Goal: Task Accomplishment & Management: Use online tool/utility

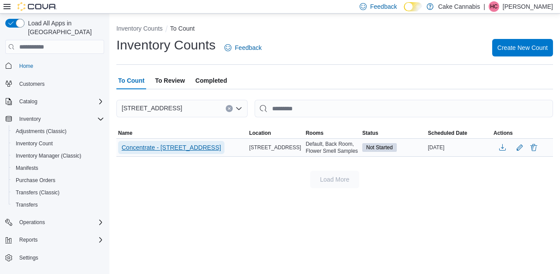
click at [221, 149] on span "Concentrate - [STREET_ADDRESS]" at bounding box center [171, 147] width 99 height 9
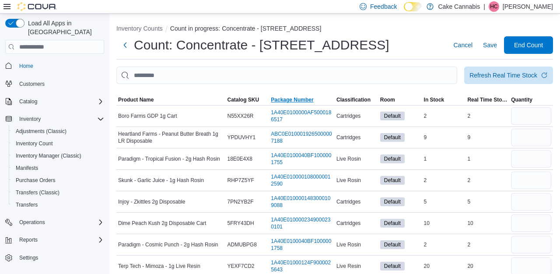
click at [310, 100] on span "Package Number" at bounding box center [292, 99] width 42 height 7
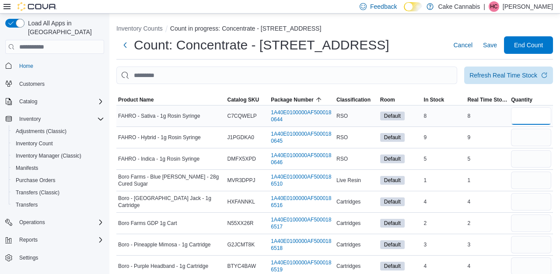
click at [524, 113] on input "number" at bounding box center [531, 116] width 40 height 18
type input "*"
click at [527, 139] on input "number" at bounding box center [531, 138] width 40 height 18
type input "*"
click at [526, 164] on input "number" at bounding box center [531, 159] width 40 height 18
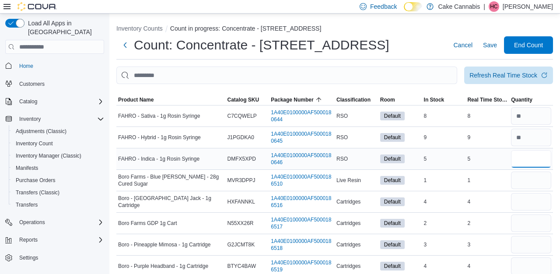
type input "*"
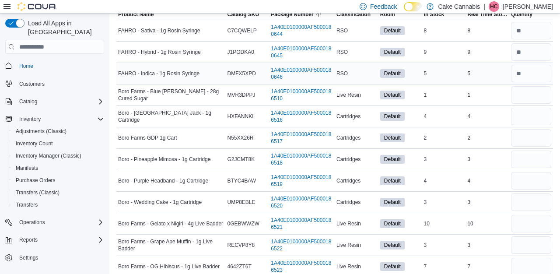
scroll to position [87, 0]
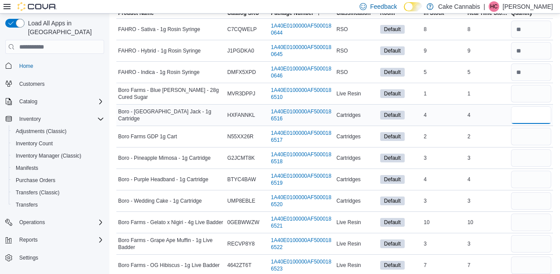
click at [523, 117] on input "number" at bounding box center [531, 115] width 40 height 18
type input "*"
click at [530, 135] on input "number" at bounding box center [531, 137] width 40 height 18
click at [528, 162] on input "number" at bounding box center [531, 158] width 40 height 18
type input "*"
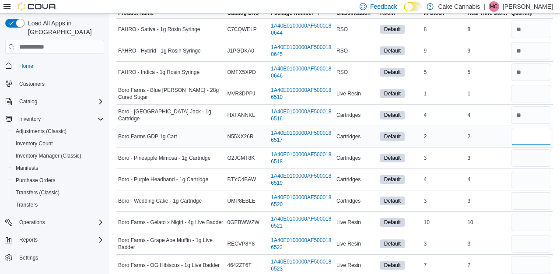
click at [527, 143] on input "number" at bounding box center [531, 137] width 40 height 18
type input "*"
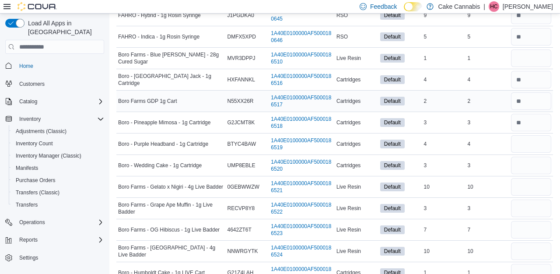
scroll to position [131, 0]
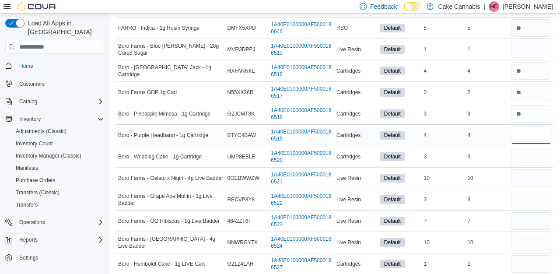
click at [525, 140] on input "number" at bounding box center [531, 136] width 40 height 18
type input "*"
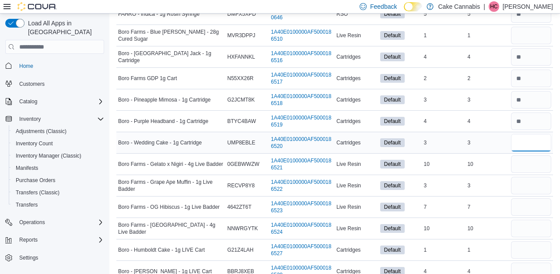
click at [523, 148] on input "number" at bounding box center [531, 143] width 40 height 18
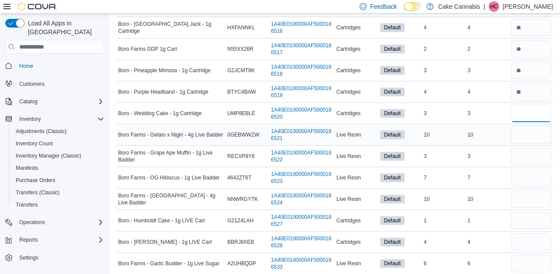
scroll to position [186, 0]
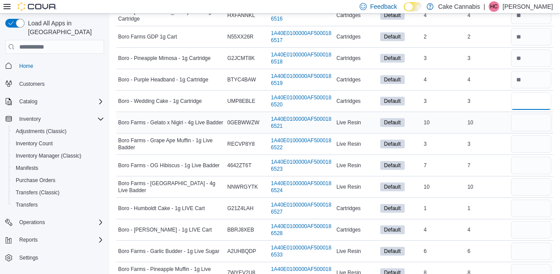
type input "*"
click at [527, 126] on input "number" at bounding box center [531, 123] width 40 height 18
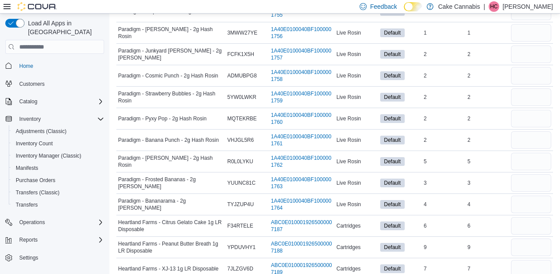
scroll to position [2134, 0]
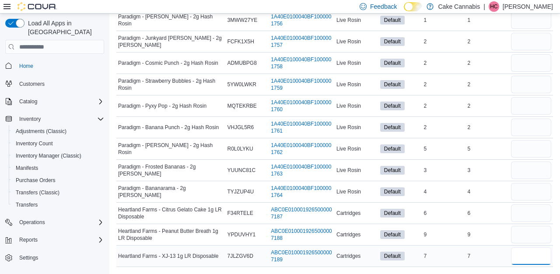
click at [542, 255] on input "number" at bounding box center [531, 256] width 40 height 18
type input "*"
click at [538, 235] on input "number" at bounding box center [531, 235] width 40 height 18
type input "*"
click at [528, 213] on input "number" at bounding box center [531, 213] width 40 height 18
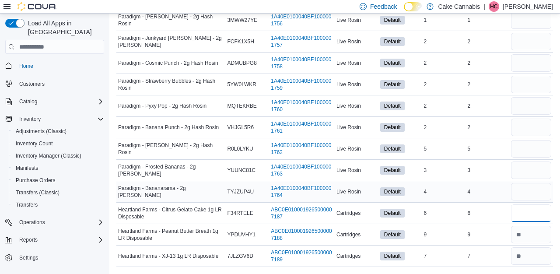
type input "*"
click at [524, 196] on input "number" at bounding box center [531, 192] width 40 height 18
type input "*"
click at [525, 178] on input "number" at bounding box center [531, 171] width 40 height 18
type input "*"
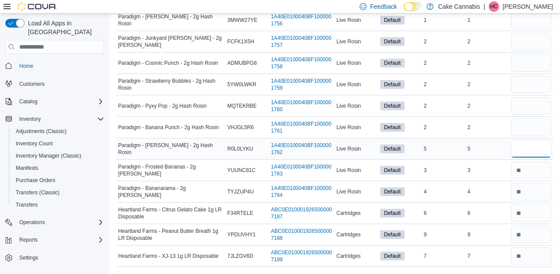
click at [524, 156] on input "number" at bounding box center [531, 149] width 40 height 18
type input "*"
click at [522, 135] on input "number" at bounding box center [531, 128] width 40 height 18
type input "*"
click at [520, 111] on input "number" at bounding box center [531, 106] width 40 height 18
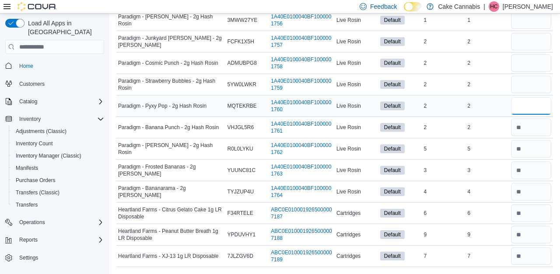
type input "*"
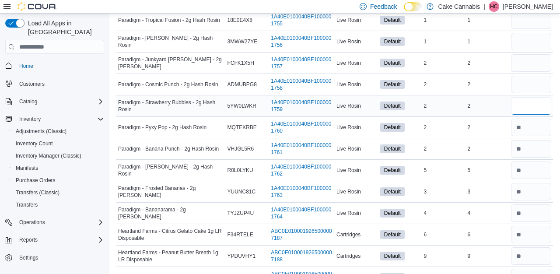
click at [523, 103] on input "number" at bounding box center [531, 106] width 40 height 18
type input "*"
click at [520, 82] on input "number" at bounding box center [531, 85] width 40 height 18
type input "*"
click at [522, 68] on input "number" at bounding box center [531, 63] width 40 height 18
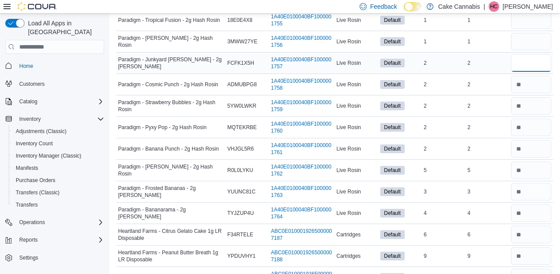
type input "*"
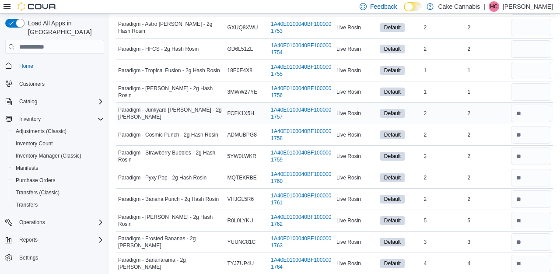
scroll to position [2056, 0]
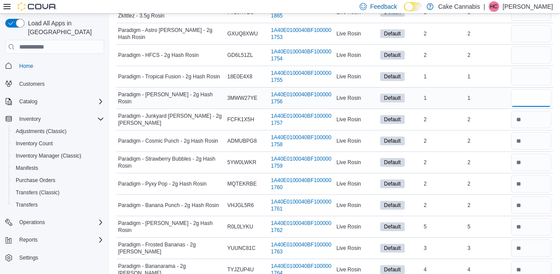
click at [523, 96] on input "number" at bounding box center [531, 98] width 40 height 18
type input "*"
click at [523, 81] on input "number" at bounding box center [531, 77] width 40 height 18
type input "*"
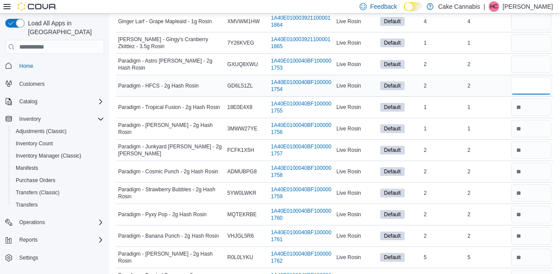
click at [524, 92] on input "number" at bounding box center [531, 86] width 40 height 18
type input "*"
click at [523, 66] on input "number" at bounding box center [531, 65] width 40 height 18
type input "*"
click at [521, 41] on input "number" at bounding box center [531, 43] width 40 height 18
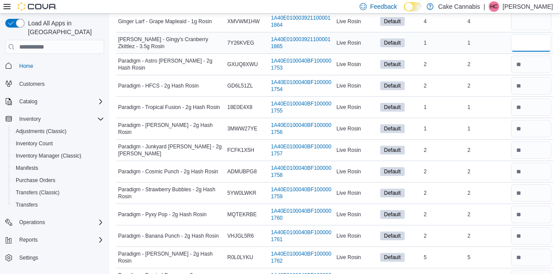
type input "*"
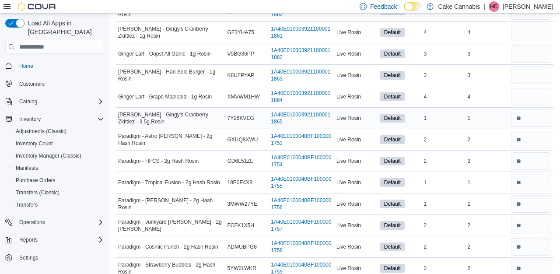
scroll to position [1954, 0]
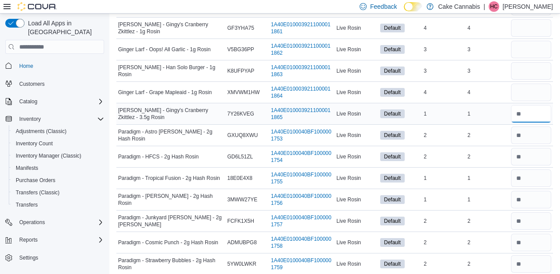
click at [524, 108] on input "number" at bounding box center [531, 114] width 40 height 18
type input "*"
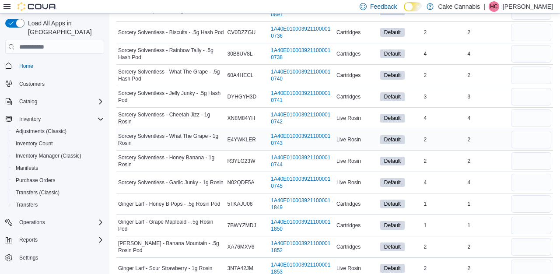
scroll to position [1556, 0]
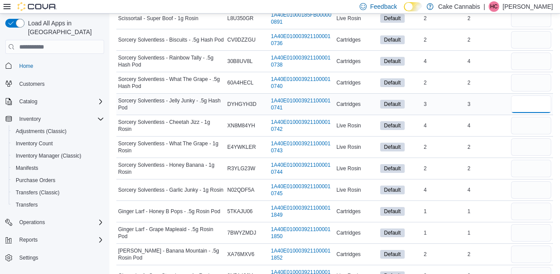
click at [524, 102] on input "number" at bounding box center [531, 104] width 40 height 18
type input "*"
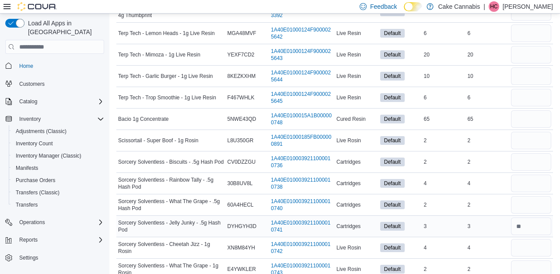
scroll to position [1432, 0]
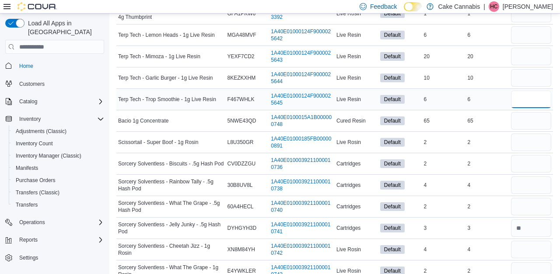
click at [527, 104] on input "number" at bounding box center [531, 100] width 40 height 18
type input "*"
click at [527, 78] on input "number" at bounding box center [531, 78] width 40 height 18
type input "**"
click at [518, 54] on input "number" at bounding box center [531, 57] width 40 height 18
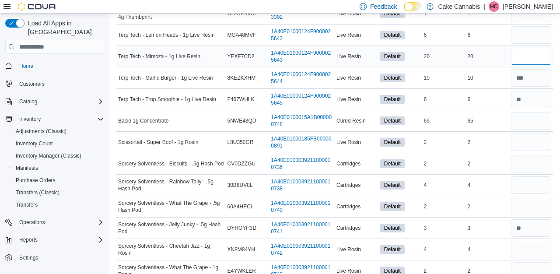
type input "**"
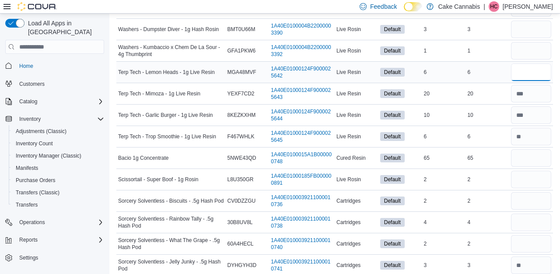
click at [521, 71] on input "number" at bounding box center [531, 72] width 40 height 18
type input "*"
click at [521, 47] on input "number" at bounding box center [531, 51] width 40 height 18
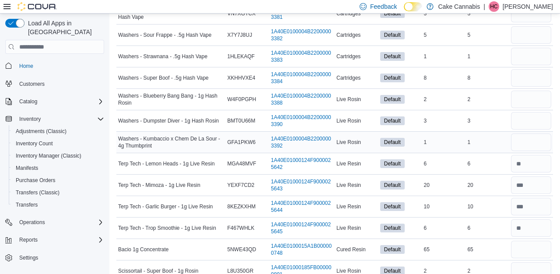
scroll to position [1303, 0]
click at [524, 75] on input "number" at bounding box center [531, 79] width 40 height 18
type input "*"
click at [526, 53] on input "number" at bounding box center [531, 57] width 40 height 18
type input "*"
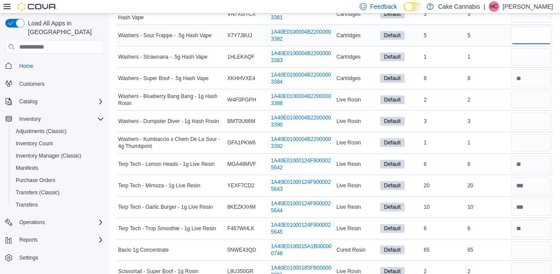
click at [533, 35] on input "number" at bounding box center [531, 36] width 40 height 18
type input "*"
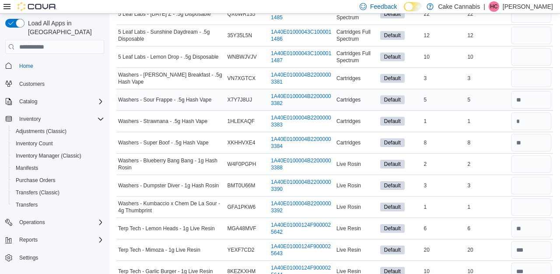
scroll to position [1231, 0]
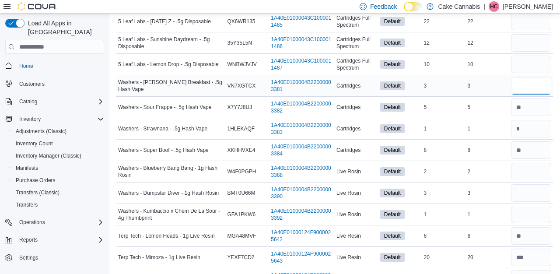
click at [532, 84] on input "number" at bounding box center [531, 86] width 40 height 18
type input "*"
click at [529, 63] on input "number" at bounding box center [531, 65] width 40 height 18
type input "**"
click at [530, 48] on input "number" at bounding box center [531, 43] width 40 height 18
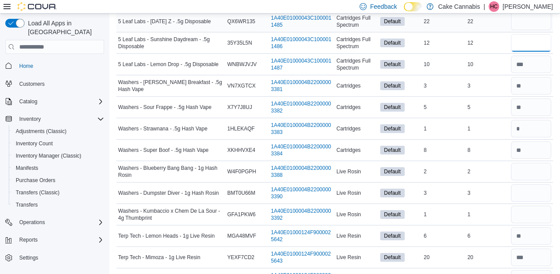
type input "**"
click at [530, 22] on input "number" at bounding box center [531, 22] width 40 height 18
type input "**"
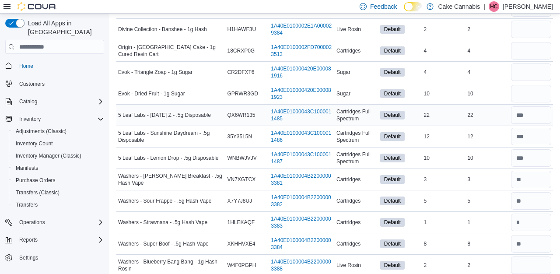
scroll to position [1127, 0]
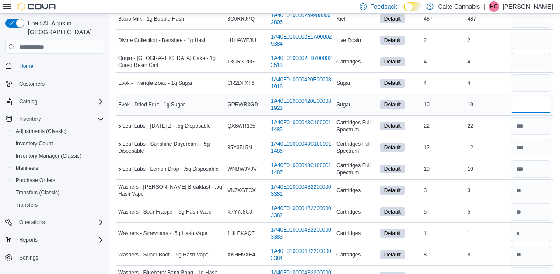
click at [534, 110] on input "number" at bounding box center [531, 105] width 40 height 18
type input "**"
click at [531, 86] on input "number" at bounding box center [531, 83] width 40 height 18
type input "*"
click at [529, 63] on input "number" at bounding box center [531, 62] width 40 height 18
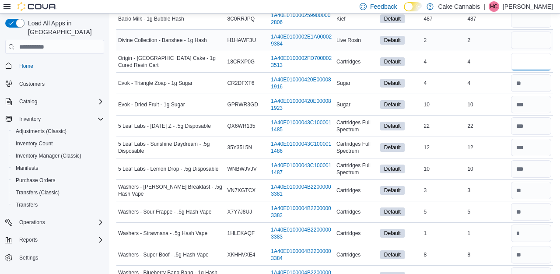
type input "*"
click at [528, 47] on input "number" at bounding box center [531, 41] width 40 height 18
type input "*"
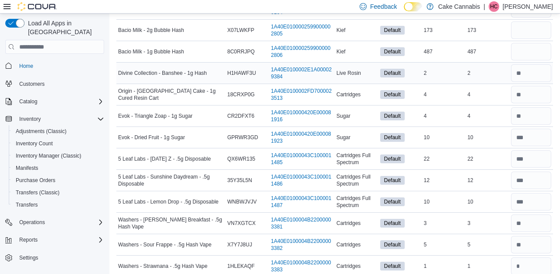
scroll to position [1090, 0]
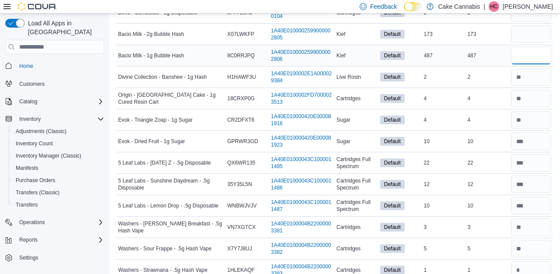
click at [529, 58] on input "number" at bounding box center [531, 56] width 40 height 18
type input "***"
click at [530, 35] on input "number" at bounding box center [531, 34] width 40 height 18
type input "***"
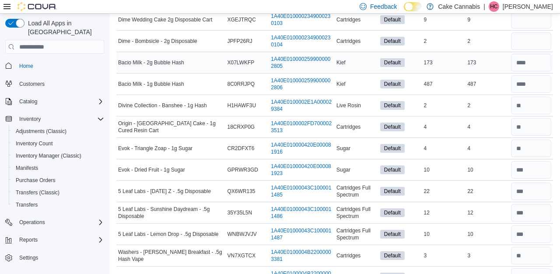
scroll to position [1060, 0]
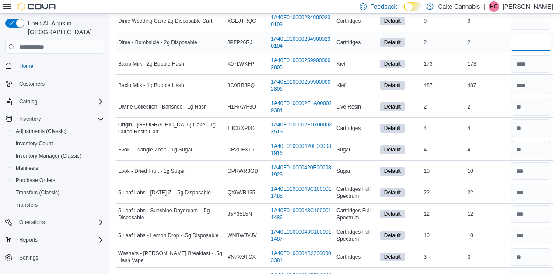
click at [529, 44] on input "number" at bounding box center [531, 43] width 40 height 18
type input "*"
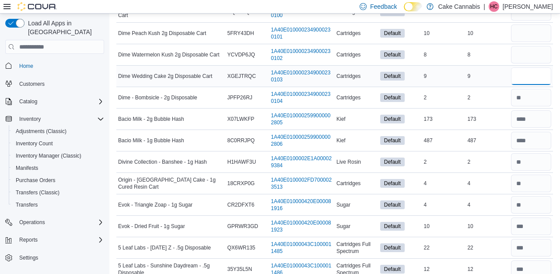
click at [527, 75] on input "number" at bounding box center [531, 76] width 40 height 18
type input "*"
click at [521, 51] on input "number" at bounding box center [531, 55] width 40 height 18
type input "*"
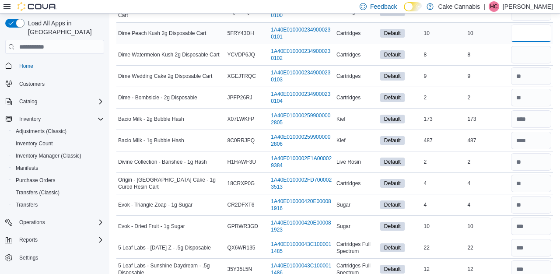
click at [525, 38] on input "number" at bounding box center [531, 34] width 40 height 18
type input "**"
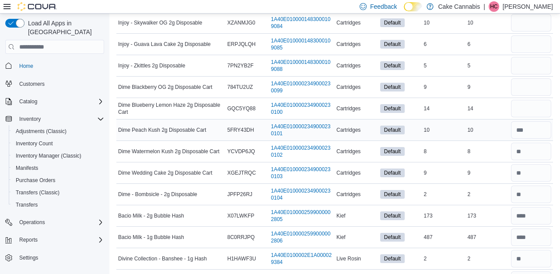
scroll to position [902, 0]
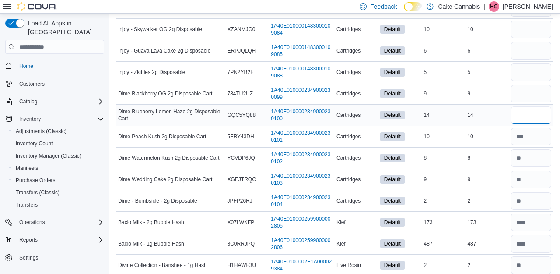
click at [528, 114] on input "number" at bounding box center [531, 115] width 40 height 18
type input "**"
click at [529, 98] on input "number" at bounding box center [531, 94] width 40 height 18
type input "*"
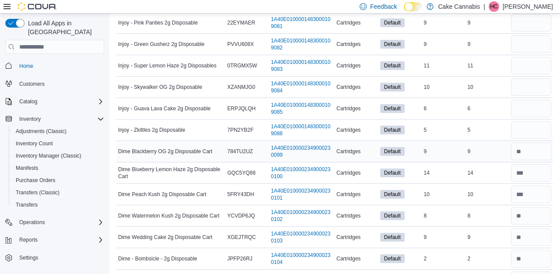
scroll to position [830, 0]
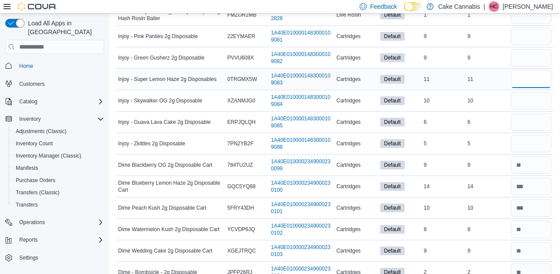
click at [527, 82] on input "number" at bounding box center [531, 79] width 40 height 18
type input "**"
click at [529, 102] on input "number" at bounding box center [531, 101] width 40 height 18
type input "**"
click at [530, 119] on input "number" at bounding box center [531, 122] width 40 height 18
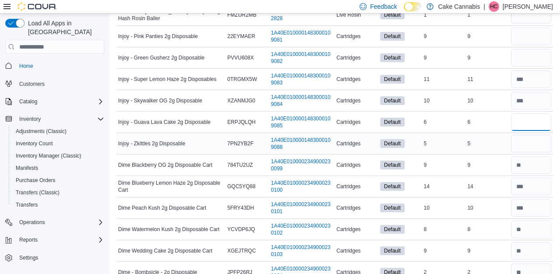
type input "*"
click at [531, 138] on input "number" at bounding box center [531, 144] width 40 height 18
type input "*"
click at [528, 62] on input "number" at bounding box center [531, 58] width 40 height 18
type input "*"
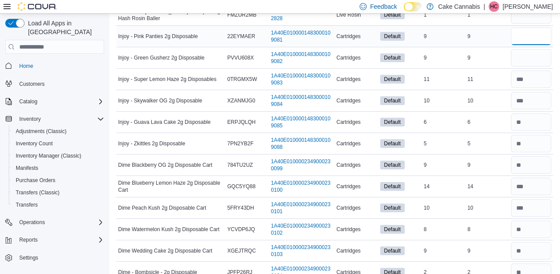
click at [524, 41] on input "number" at bounding box center [531, 37] width 40 height 18
type input "*"
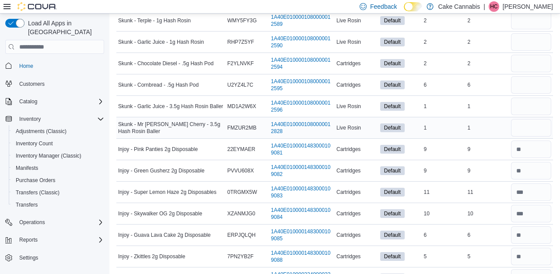
scroll to position [715, 0]
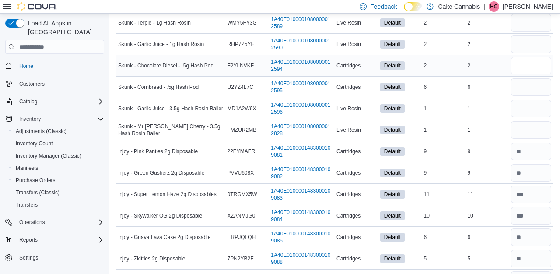
click at [526, 69] on input "number" at bounding box center [531, 66] width 40 height 18
type input "*"
click at [528, 85] on input "number" at bounding box center [531, 87] width 40 height 18
type input "*"
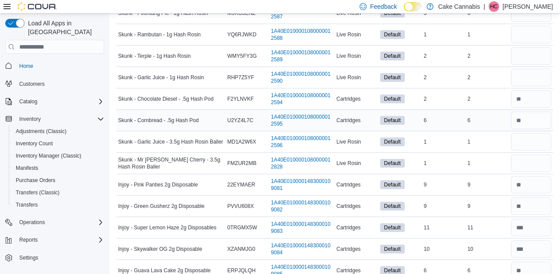
scroll to position [681, 0]
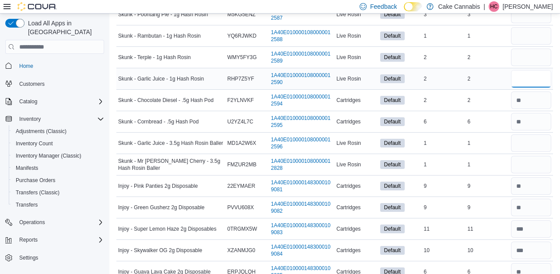
click at [531, 81] on input "number" at bounding box center [531, 79] width 40 height 18
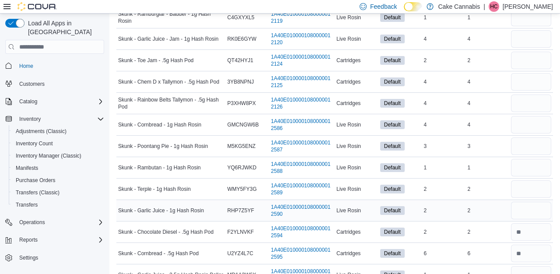
scroll to position [538, 0]
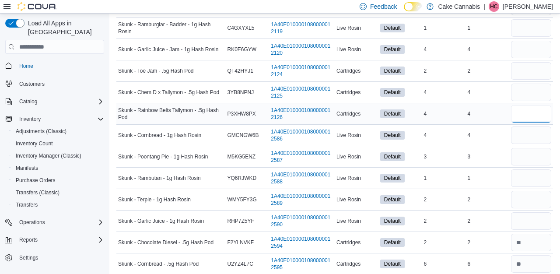
click at [530, 112] on input "number" at bounding box center [531, 114] width 40 height 18
type input "*"
click at [529, 93] on input "number" at bounding box center [531, 93] width 40 height 18
type input "*"
click at [534, 72] on input "number" at bounding box center [531, 71] width 40 height 18
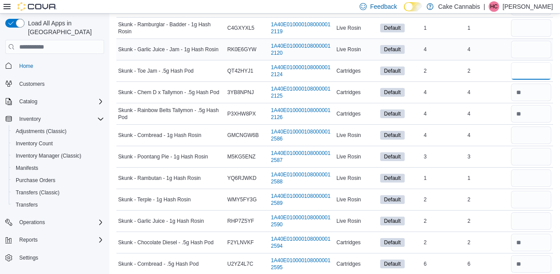
type input "*"
click at [534, 50] on input "number" at bounding box center [531, 50] width 40 height 18
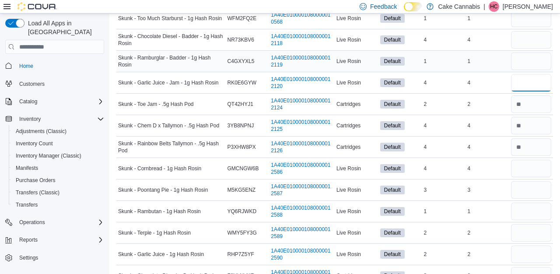
scroll to position [492, 0]
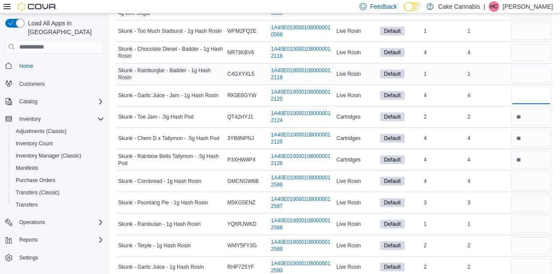
type input "*"
click at [531, 70] on input "number" at bounding box center [531, 74] width 40 height 18
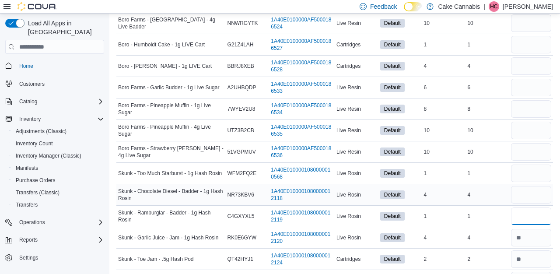
scroll to position [339, 0]
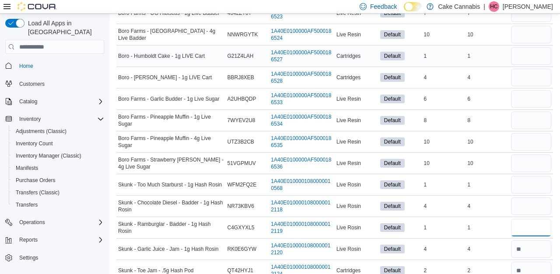
type input "*"
click at [535, 57] on input "number" at bounding box center [531, 56] width 40 height 18
type input "*"
click at [537, 77] on input "number" at bounding box center [531, 78] width 40 height 18
type input "*"
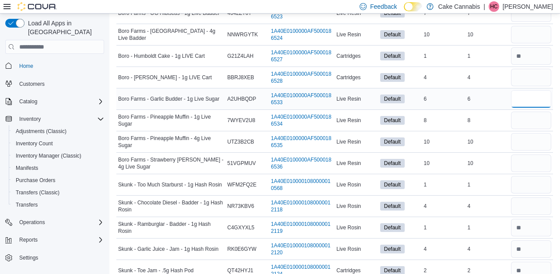
click at [537, 98] on input "number" at bounding box center [531, 99] width 40 height 18
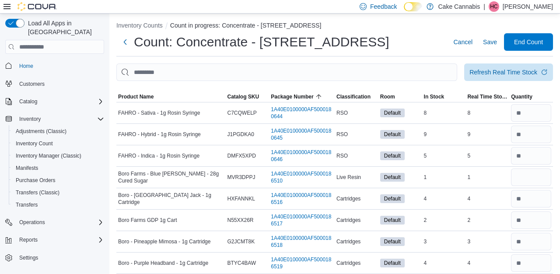
scroll to position [0, 0]
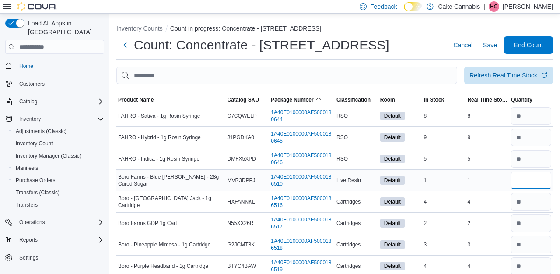
click at [532, 179] on input "number" at bounding box center [531, 181] width 40 height 18
type input "*"
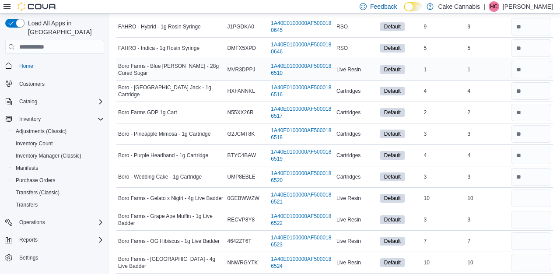
scroll to position [150, 0]
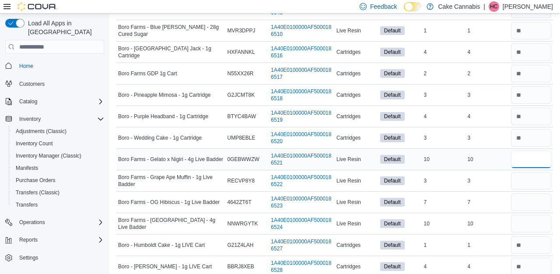
click at [546, 156] on input "number" at bounding box center [531, 160] width 40 height 18
type input "**"
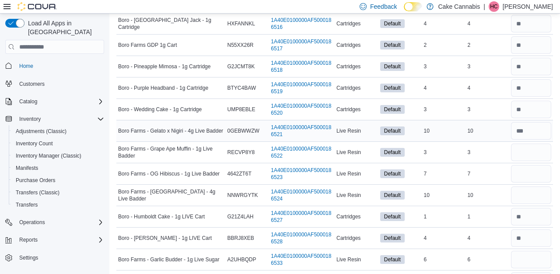
scroll to position [180, 0]
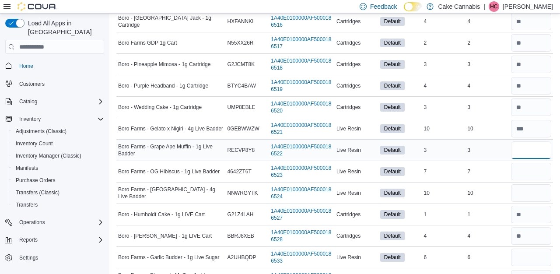
click at [534, 155] on input "number" at bounding box center [531, 150] width 40 height 18
type input "*"
click at [526, 178] on input "number" at bounding box center [531, 172] width 40 height 18
type input "*"
click at [531, 197] on input "number" at bounding box center [531, 193] width 40 height 18
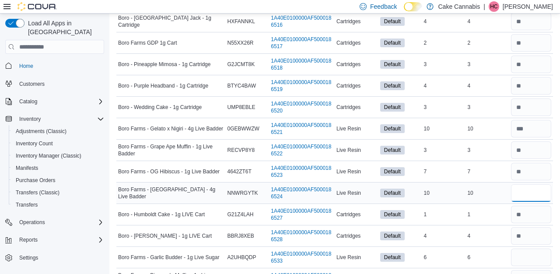
type input "**"
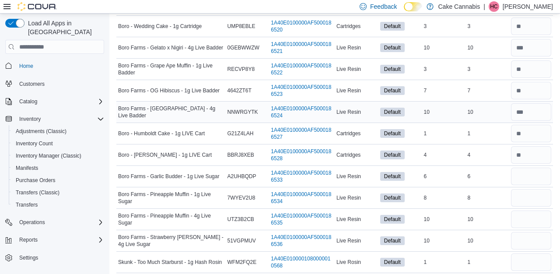
scroll to position [267, 0]
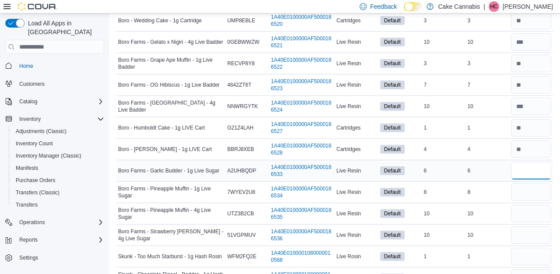
click at [526, 170] on input "number" at bounding box center [531, 171] width 40 height 18
type input "*"
click at [511, 200] on input "number" at bounding box center [531, 192] width 40 height 18
type input "*"
click at [515, 222] on input "number" at bounding box center [531, 214] width 40 height 18
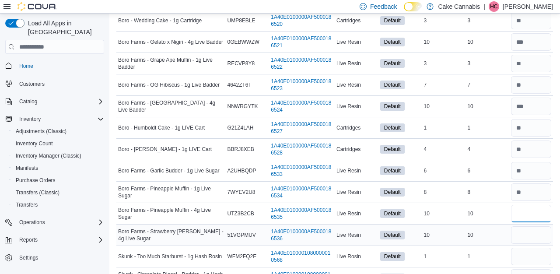
type input "**"
click at [527, 230] on input "number" at bounding box center [531, 235] width 40 height 18
type input "**"
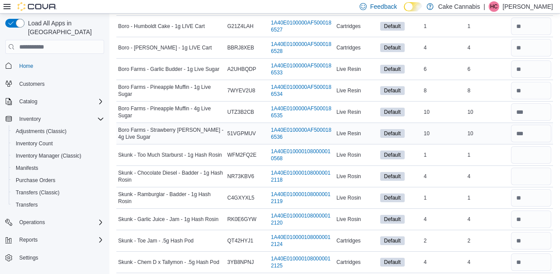
scroll to position [376, 0]
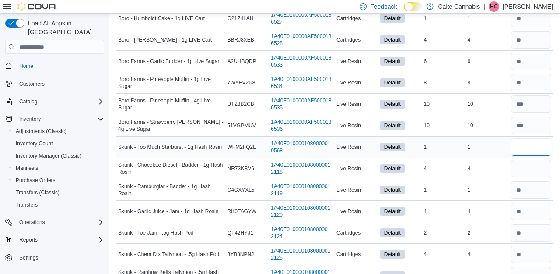
click at [527, 145] on input "number" at bounding box center [531, 147] width 40 height 18
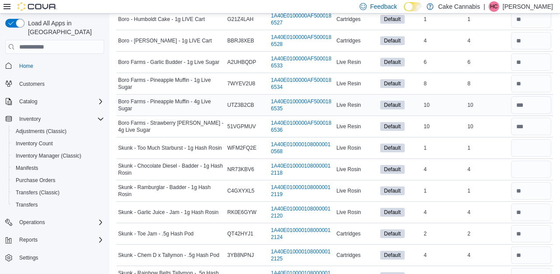
click at [363, 113] on td "Live Resin" at bounding box center [357, 105] width 44 height 21
click at [537, 151] on input "number" at bounding box center [531, 148] width 40 height 18
type input "*"
click at [537, 167] on input "number" at bounding box center [531, 170] width 40 height 18
type input "*"
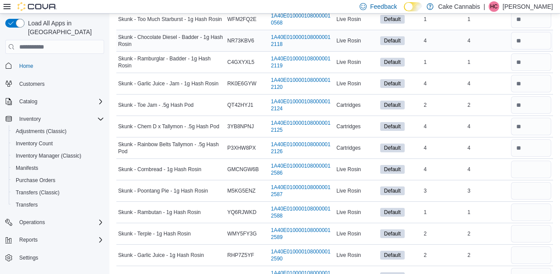
scroll to position [516, 0]
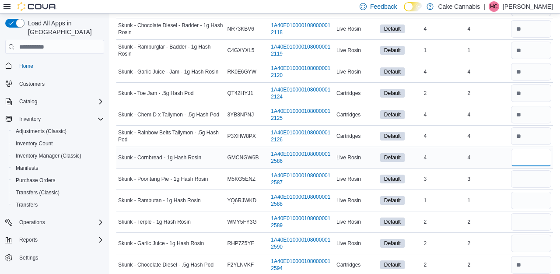
click at [534, 160] on input "number" at bounding box center [531, 158] width 40 height 18
type input "*"
click at [534, 175] on input "number" at bounding box center [531, 179] width 40 height 18
type input "*"
click at [531, 201] on input "number" at bounding box center [531, 201] width 40 height 18
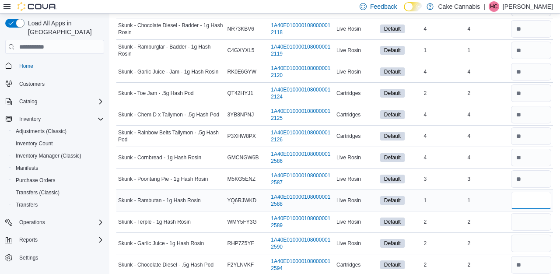
type input "*"
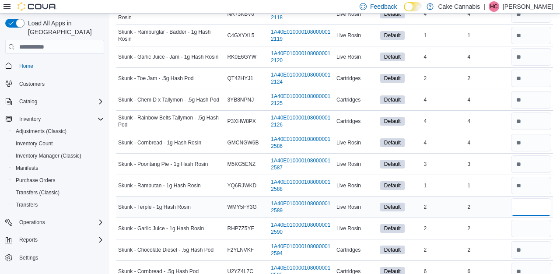
click at [517, 204] on input "number" at bounding box center [531, 207] width 40 height 18
type input "*"
click at [524, 225] on input "number" at bounding box center [531, 229] width 40 height 18
type input "*"
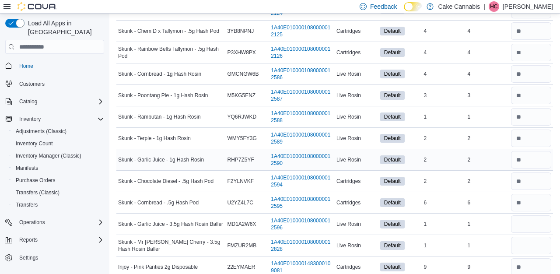
scroll to position [632, 0]
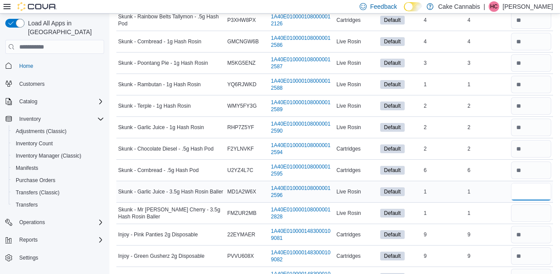
click at [536, 192] on input "number" at bounding box center [531, 192] width 40 height 18
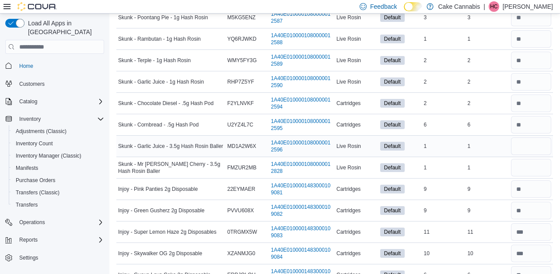
scroll to position [680, 0]
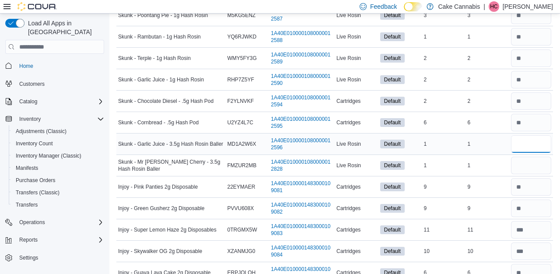
click at [536, 142] on input "number" at bounding box center [531, 144] width 40 height 18
type input "*"
click at [538, 155] on div at bounding box center [532, 165] width 44 height 21
click at [537, 169] on input "number" at bounding box center [531, 166] width 40 height 18
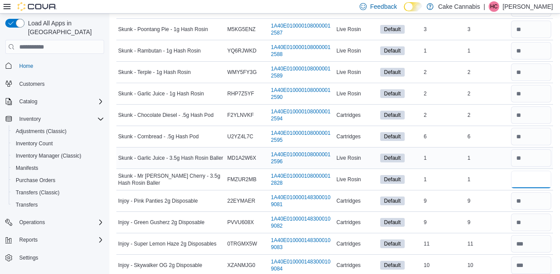
scroll to position [693, 0]
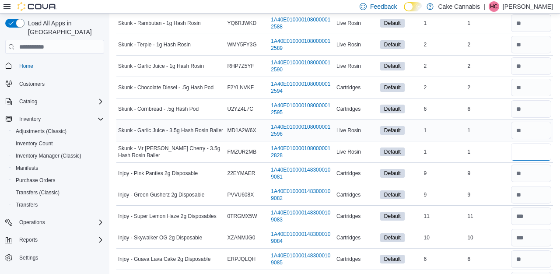
type input "*"
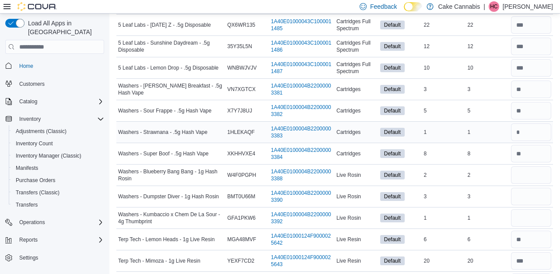
scroll to position [1236, 0]
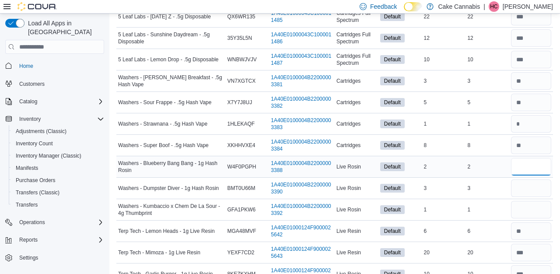
click at [533, 158] on input "number" at bounding box center [531, 167] width 40 height 18
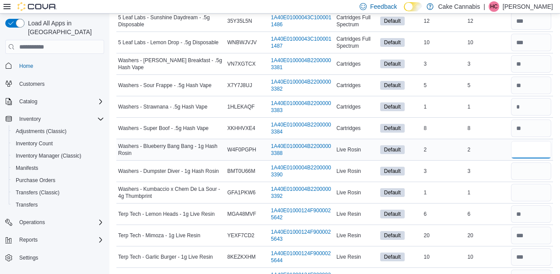
scroll to position [1261, 0]
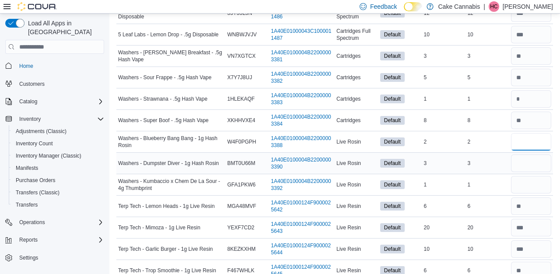
type input "*"
click at [530, 167] on input "number" at bounding box center [531, 164] width 40 height 18
type input "*"
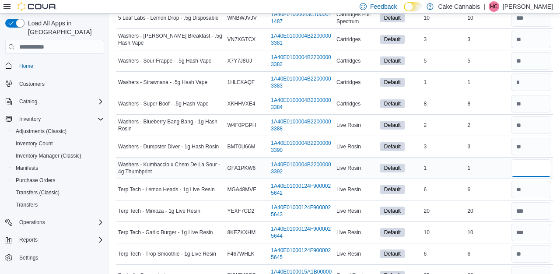
click at [529, 168] on input "number" at bounding box center [531, 168] width 40 height 18
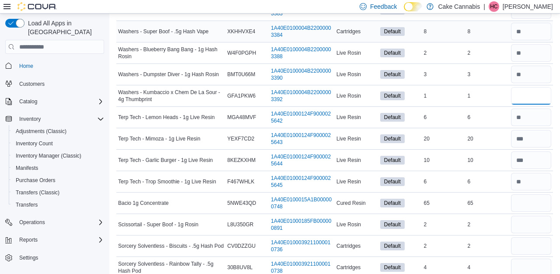
scroll to position [1357, 0]
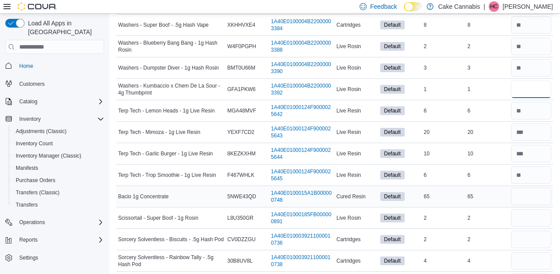
type input "*"
click at [537, 197] on input "number" at bounding box center [531, 197] width 40 height 18
type input "**"
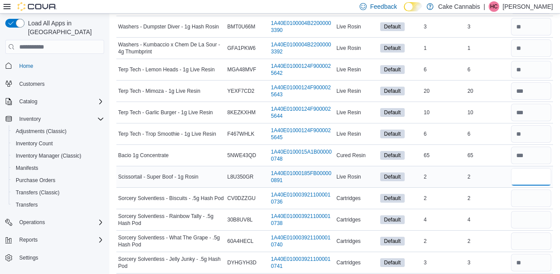
click at [523, 173] on input "number" at bounding box center [531, 177] width 40 height 18
type input "*"
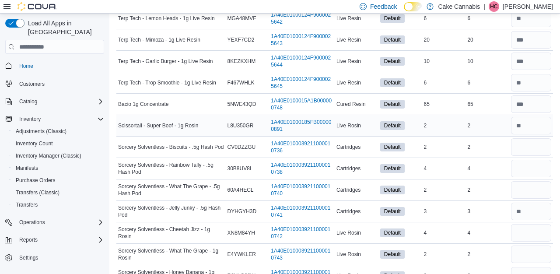
scroll to position [1449, 0]
click at [528, 144] on input "number" at bounding box center [531, 147] width 40 height 18
type input "*"
click at [530, 169] on input "number" at bounding box center [531, 168] width 40 height 18
type input "*"
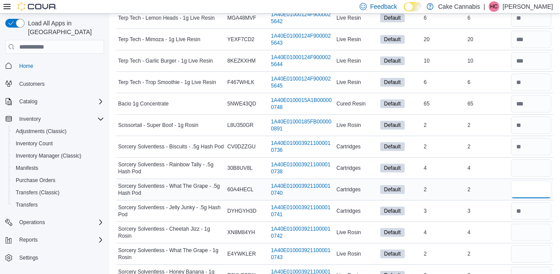
click at [531, 188] on input "number" at bounding box center [531, 190] width 40 height 18
type input "*"
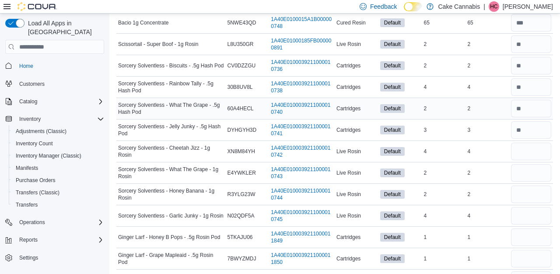
scroll to position [1533, 0]
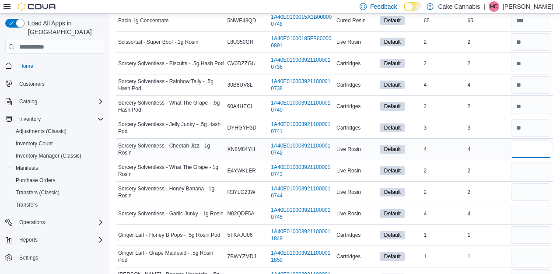
click at [535, 147] on input "number" at bounding box center [531, 150] width 40 height 18
type input "*"
click at [538, 167] on input "number" at bounding box center [531, 171] width 40 height 18
type input "*"
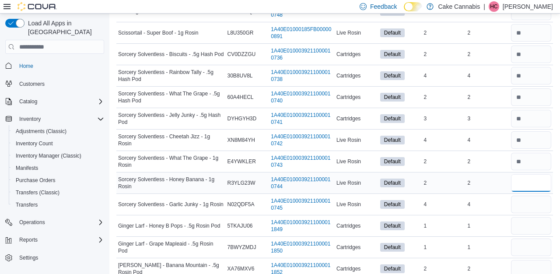
click at [536, 179] on input "number" at bounding box center [531, 183] width 40 height 18
type input "*"
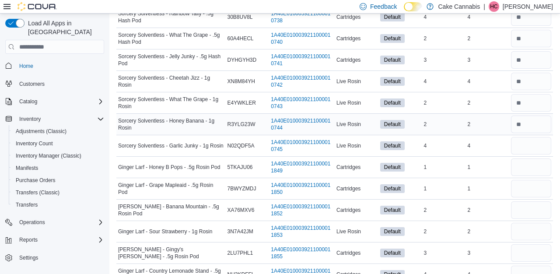
scroll to position [1609, 0]
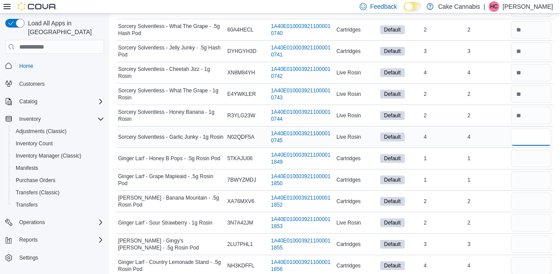
click at [527, 141] on input "number" at bounding box center [531, 137] width 40 height 18
type input "*"
click at [531, 156] on input "number" at bounding box center [531, 159] width 40 height 18
type input "*"
click at [532, 172] on input "number" at bounding box center [531, 180] width 40 height 18
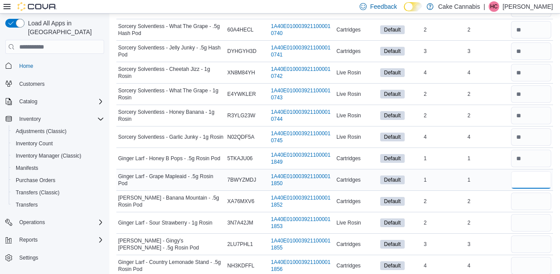
type input "*"
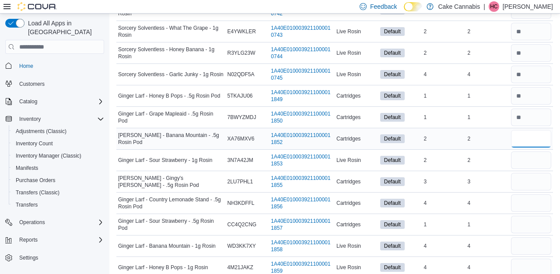
click at [528, 138] on input "number" at bounding box center [531, 139] width 40 height 18
type input "*"
click at [528, 163] on input "number" at bounding box center [531, 160] width 40 height 18
type input "*"
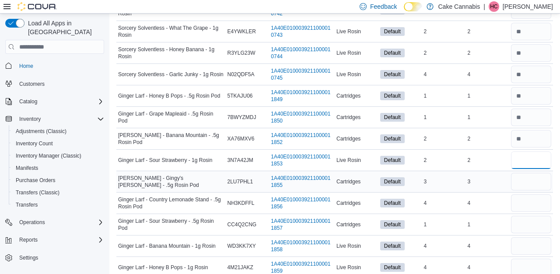
type input "*"
click at [537, 183] on input "number" at bounding box center [531, 182] width 40 height 18
type input "*"
click at [538, 194] on input "number" at bounding box center [531, 203] width 40 height 18
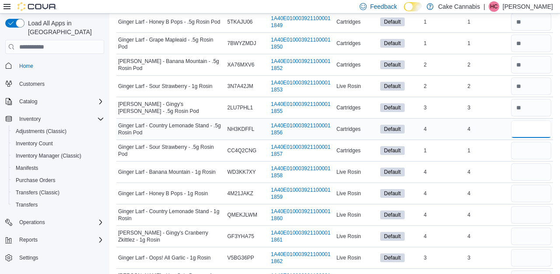
scroll to position [1750, 0]
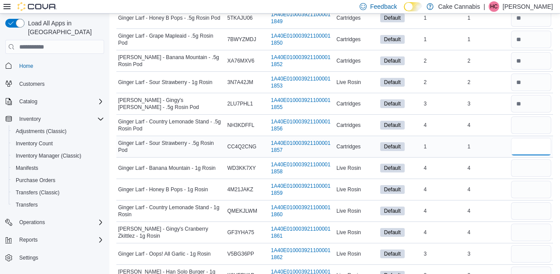
click at [528, 146] on input "number" at bounding box center [531, 147] width 40 height 18
click at [531, 164] on input "number" at bounding box center [531, 168] width 40 height 18
click at [533, 190] on input "number" at bounding box center [531, 190] width 40 height 18
click at [536, 212] on input "number" at bounding box center [531, 211] width 40 height 18
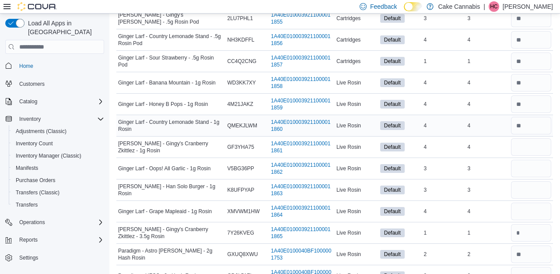
scroll to position [1843, 0]
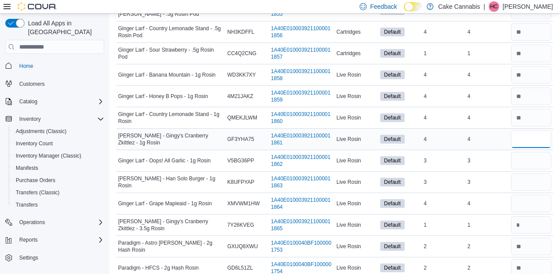
click at [535, 137] on input "number" at bounding box center [531, 139] width 40 height 18
click at [539, 155] on input "number" at bounding box center [531, 161] width 40 height 18
click at [540, 180] on input "number" at bounding box center [531, 182] width 40 height 18
click at [540, 199] on input "number" at bounding box center [531, 204] width 40 height 18
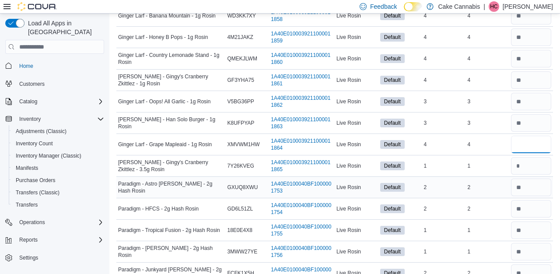
scroll to position [1910, 0]
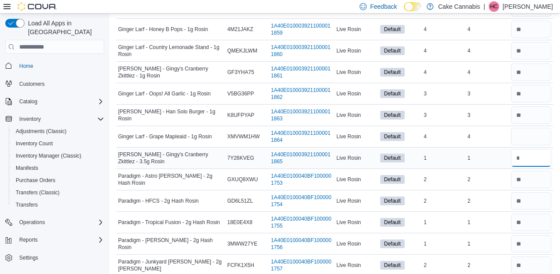
click at [536, 163] on input "number" at bounding box center [531, 158] width 40 height 18
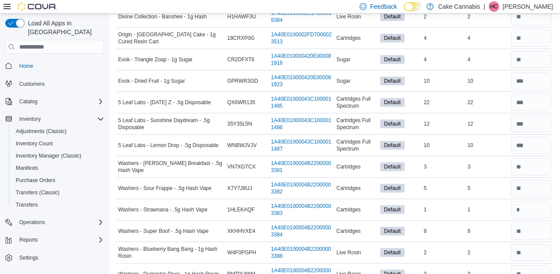
scroll to position [1143, 0]
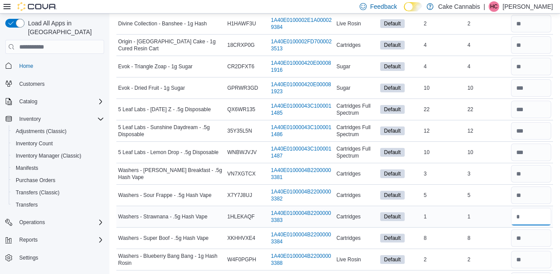
click at [535, 221] on input "number" at bounding box center [531, 217] width 40 height 18
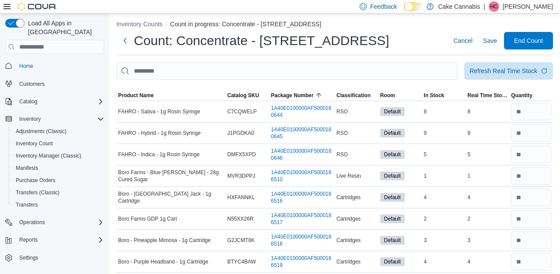
scroll to position [0, 0]
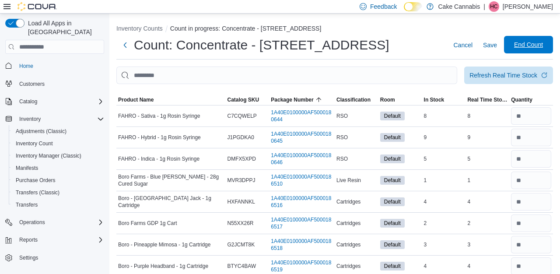
click at [519, 50] on span "End Count" at bounding box center [529, 45] width 39 height 18
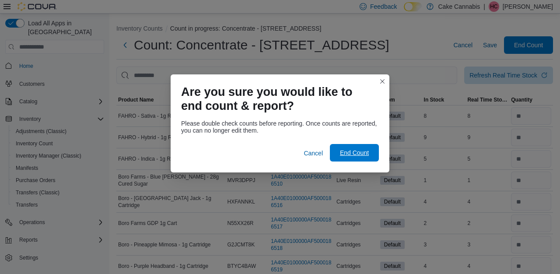
click at [366, 150] on span "End Count" at bounding box center [354, 152] width 29 height 9
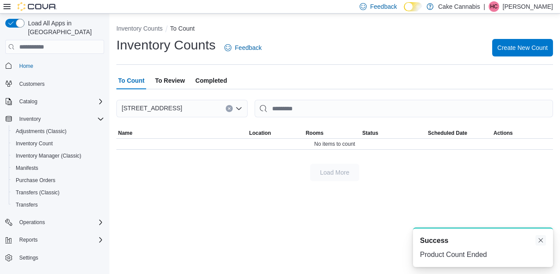
click at [541, 243] on button "Dismiss toast" at bounding box center [541, 240] width 11 height 11
